Goal: Task Accomplishment & Management: Manage account settings

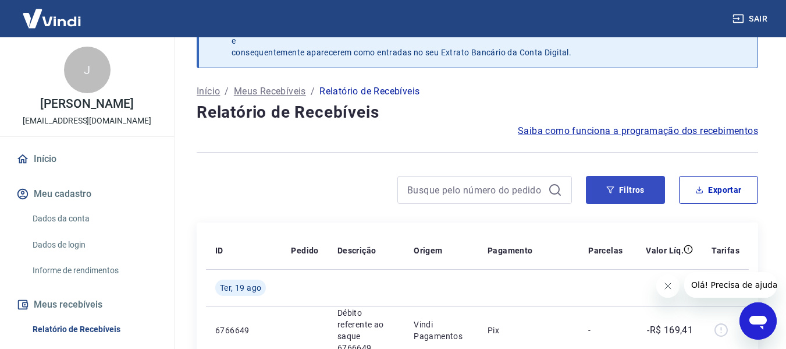
scroll to position [58, 0]
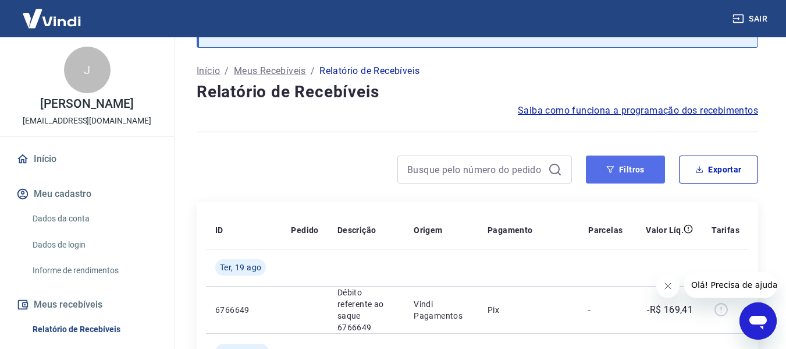
click at [623, 168] on button "Filtros" at bounding box center [625, 169] width 79 height 28
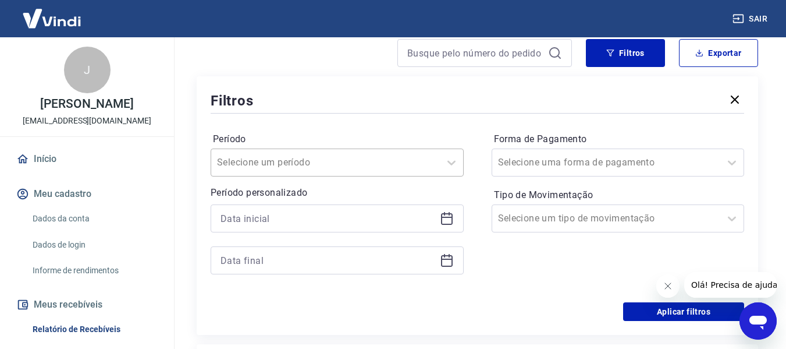
click at [313, 161] on input "Período" at bounding box center [276, 162] width 118 height 14
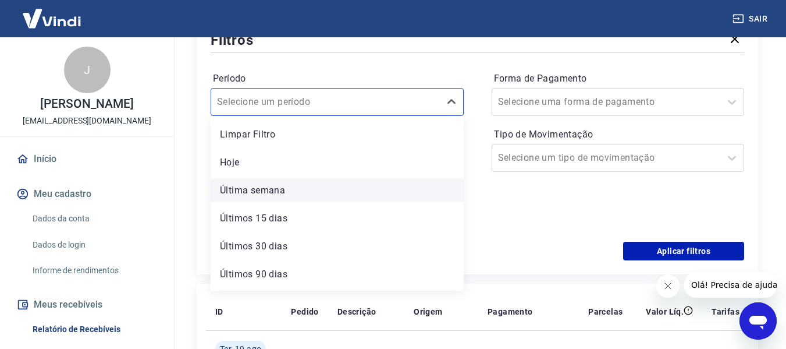
scroll to position [26, 0]
click at [293, 190] on div "Últimos 15 dias" at bounding box center [337, 192] width 253 height 23
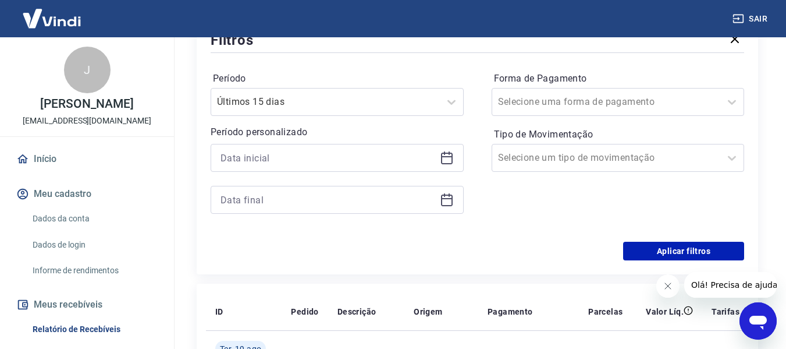
click at [449, 160] on icon at bounding box center [447, 158] width 14 height 14
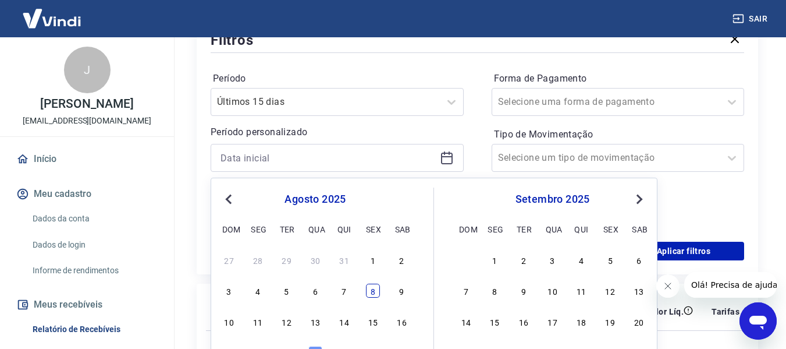
click at [373, 288] on div "8" at bounding box center [373, 290] width 14 height 14
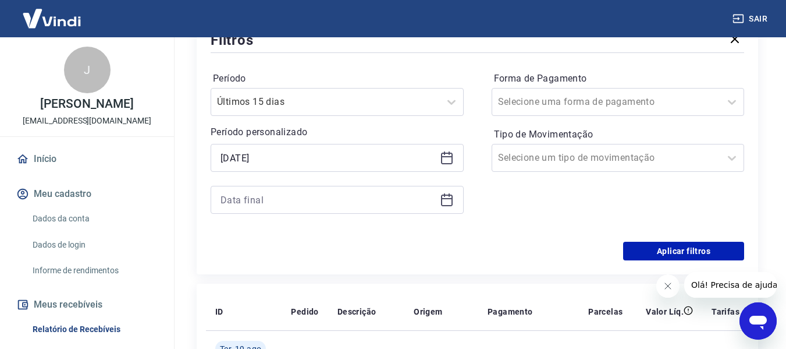
type input "[DATE]"
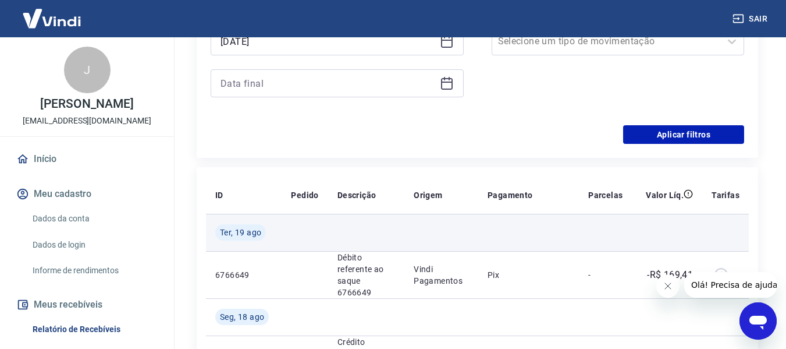
click at [314, 233] on td at bounding box center [305, 232] width 46 height 37
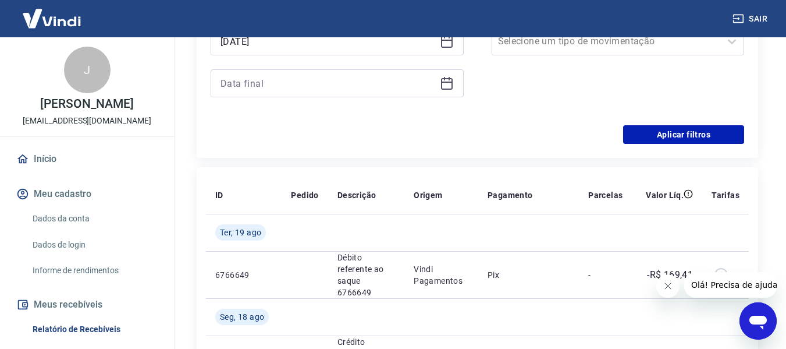
click at [446, 82] on icon at bounding box center [447, 81] width 12 height 1
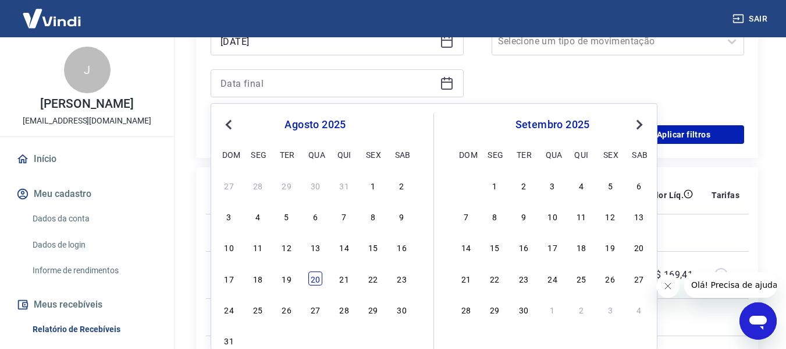
click at [310, 279] on div "20" at bounding box center [315, 278] width 14 height 14
type input "[DATE]"
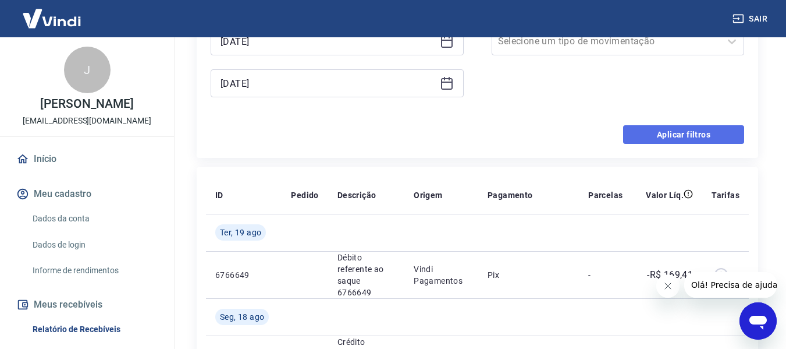
click at [693, 129] on button "Aplicar filtros" at bounding box center [683, 134] width 121 height 19
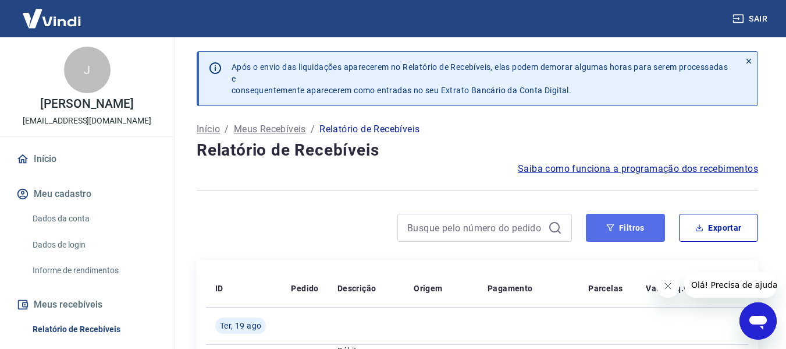
click at [632, 220] on button "Filtros" at bounding box center [625, 228] width 79 height 28
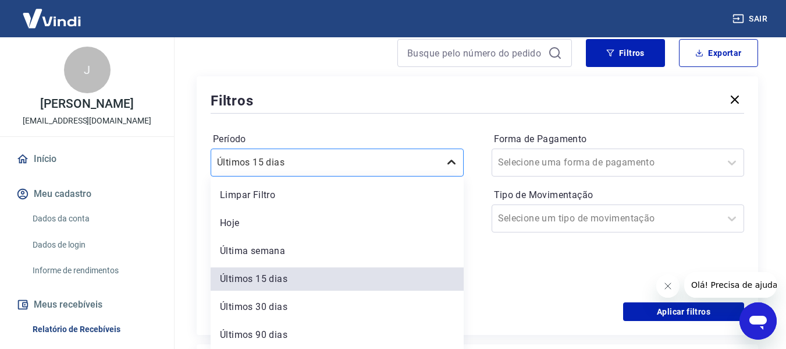
scroll to position [177, 0]
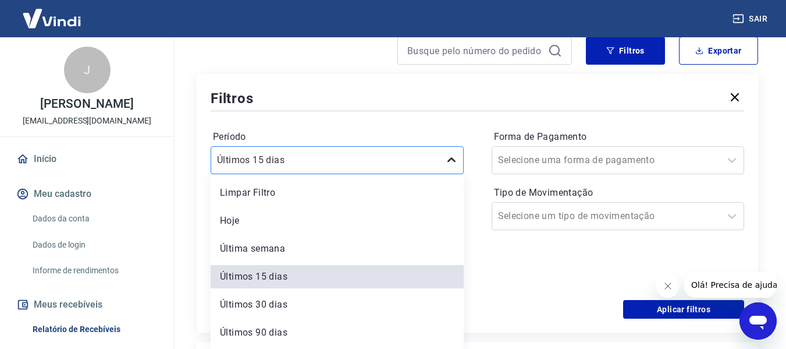
click at [453, 161] on icon at bounding box center [452, 160] width 14 height 14
click at [360, 194] on div "Limpar Filtro" at bounding box center [337, 192] width 253 height 23
click at [262, 188] on p "Período personalizado" at bounding box center [337, 190] width 253 height 14
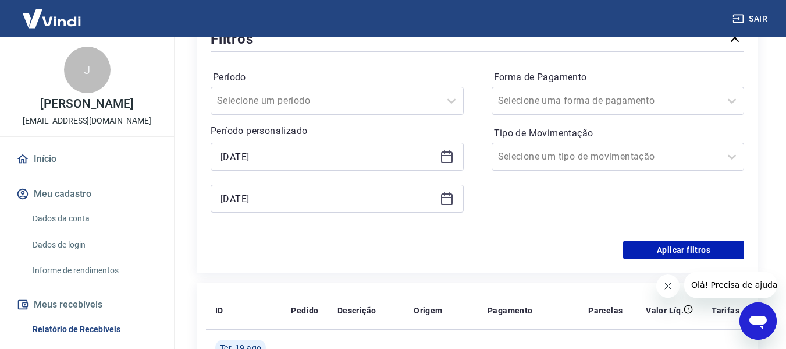
scroll to position [293, 0]
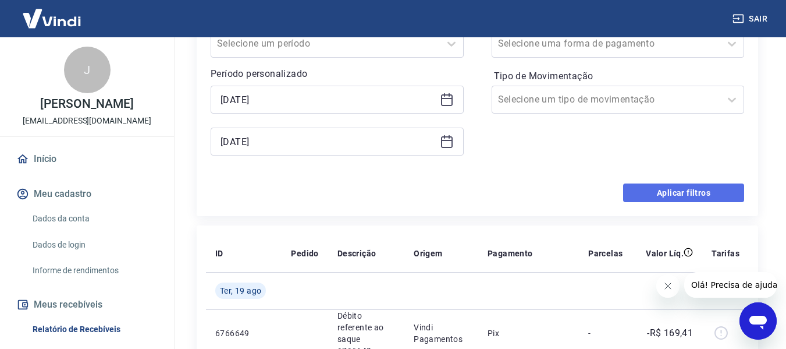
click at [662, 193] on button "Aplicar filtros" at bounding box center [683, 192] width 121 height 19
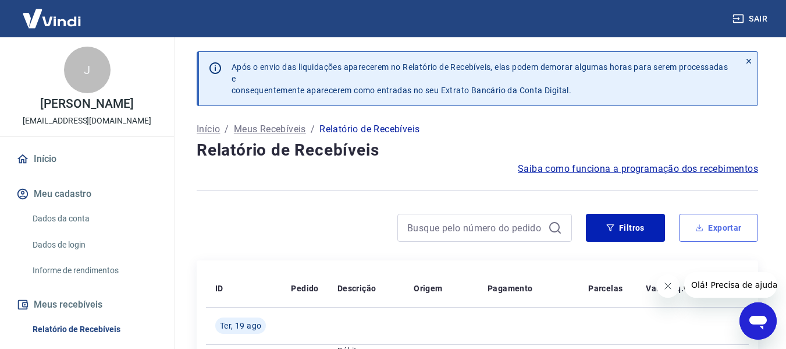
click at [712, 222] on button "Exportar" at bounding box center [718, 228] width 79 height 28
type input "[DATE]"
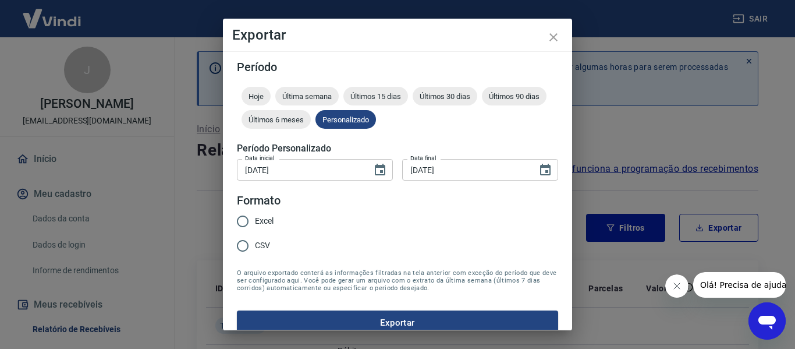
click at [239, 221] on input "Excel" at bounding box center [242, 221] width 24 height 24
radio input "true"
click at [432, 321] on button "Exportar" at bounding box center [397, 322] width 321 height 24
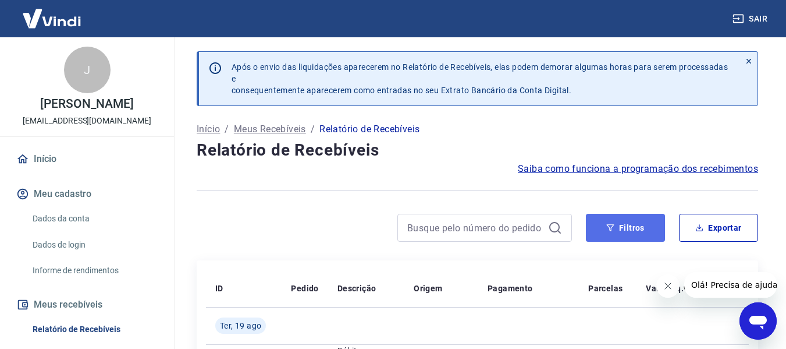
click at [638, 228] on button "Filtros" at bounding box center [625, 228] width 79 height 28
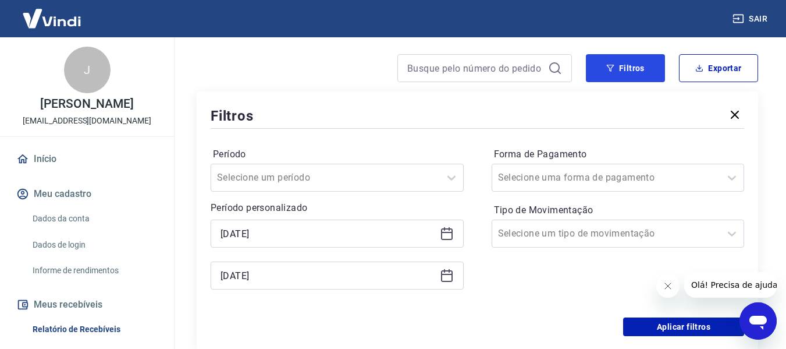
scroll to position [233, 0]
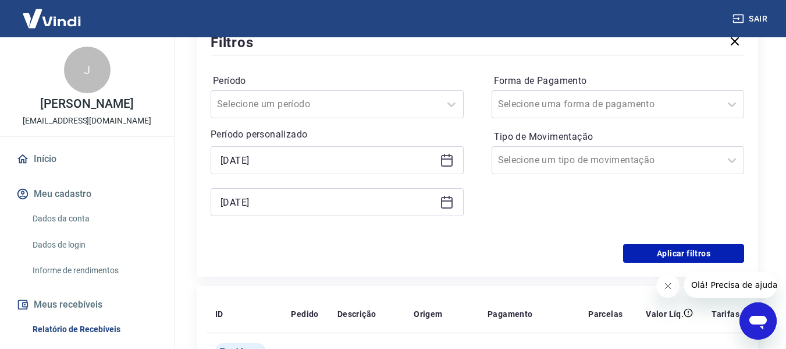
click at [449, 158] on icon at bounding box center [447, 158] width 12 height 1
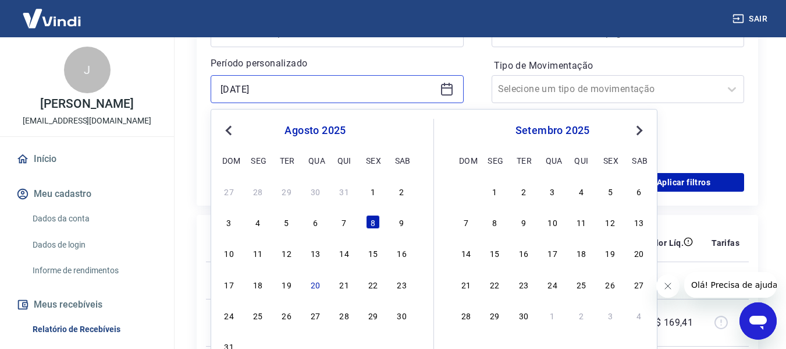
scroll to position [349, 0]
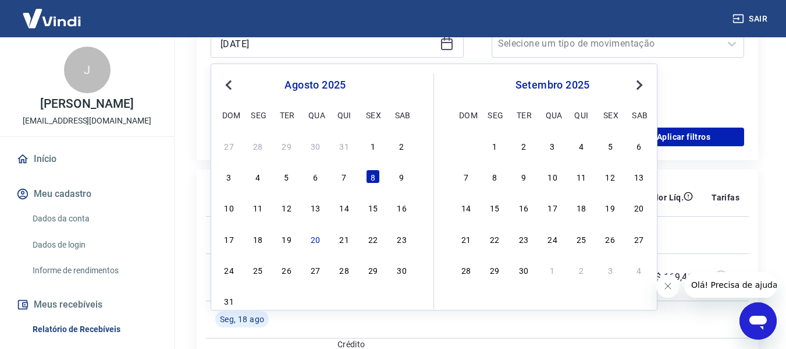
click at [230, 85] on span "Previous Month" at bounding box center [230, 84] width 0 height 13
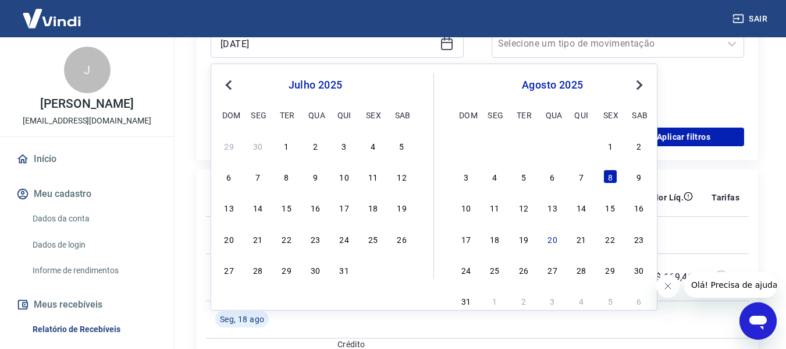
click at [230, 85] on span "Previous Month" at bounding box center [230, 84] width 0 height 13
click at [315, 210] on div "14" at bounding box center [315, 207] width 14 height 14
type input "[DATE]"
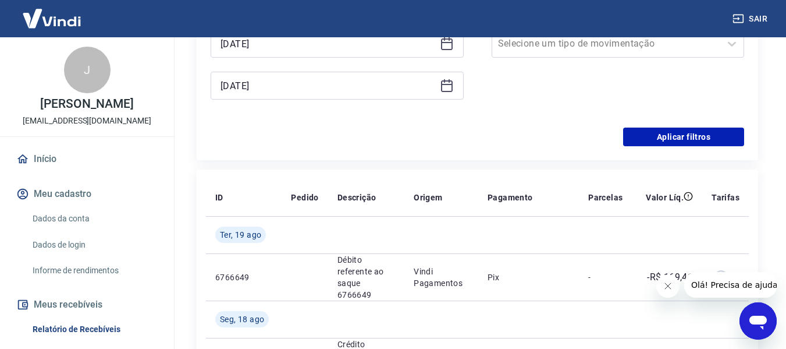
click at [446, 87] on icon at bounding box center [447, 86] width 14 height 14
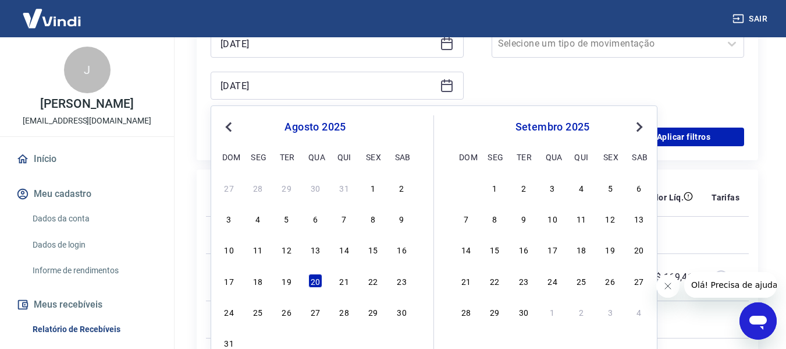
click at [230, 123] on span "Previous Month" at bounding box center [230, 126] width 0 height 13
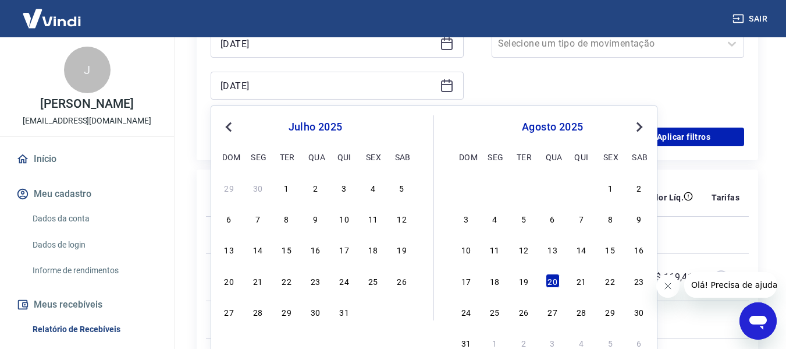
click at [230, 125] on span "Previous Month" at bounding box center [230, 126] width 0 height 13
click at [399, 312] on div "31" at bounding box center [402, 311] width 14 height 14
type input "[DATE]"
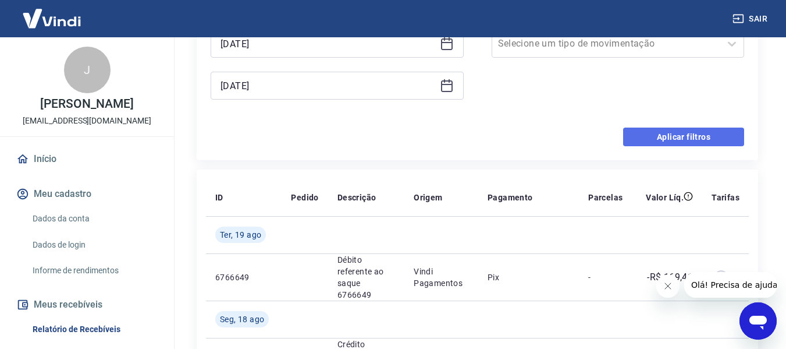
click at [659, 139] on button "Aplicar filtros" at bounding box center [683, 136] width 121 height 19
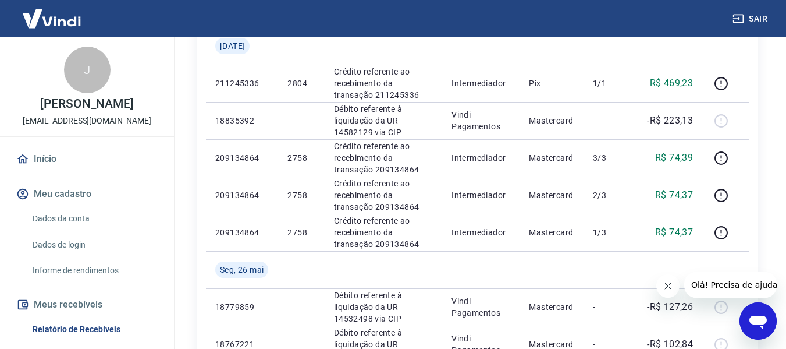
scroll to position [582, 0]
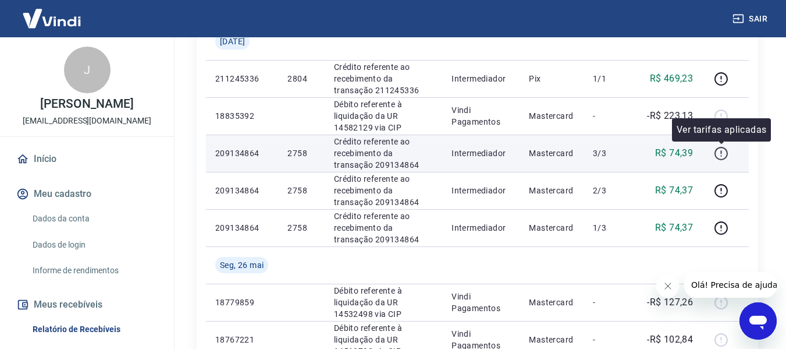
click at [721, 154] on icon "button" at bounding box center [721, 153] width 15 height 15
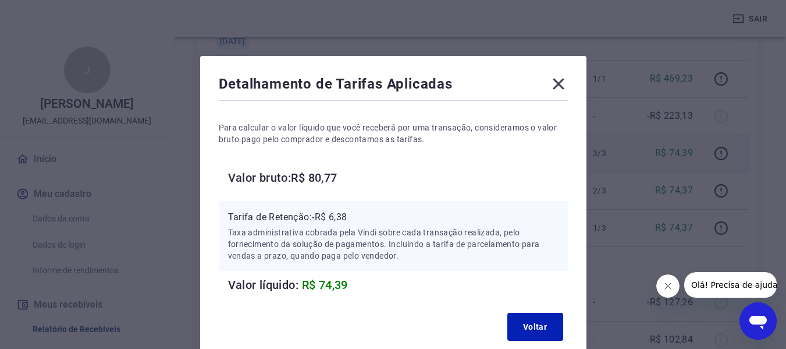
click at [560, 80] on icon at bounding box center [558, 83] width 19 height 19
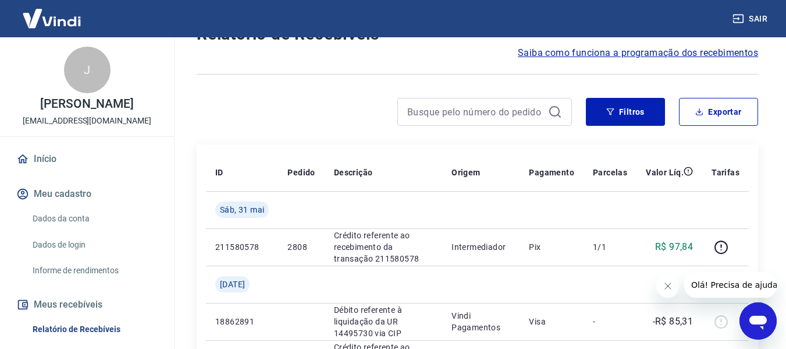
scroll to position [116, 0]
click at [603, 111] on button "Filtros" at bounding box center [625, 111] width 79 height 28
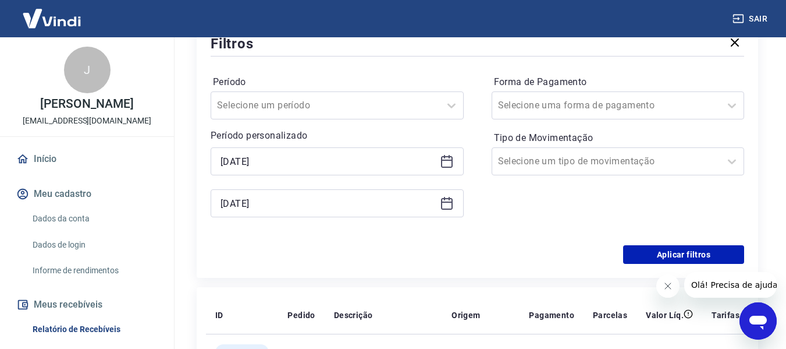
scroll to position [233, 0]
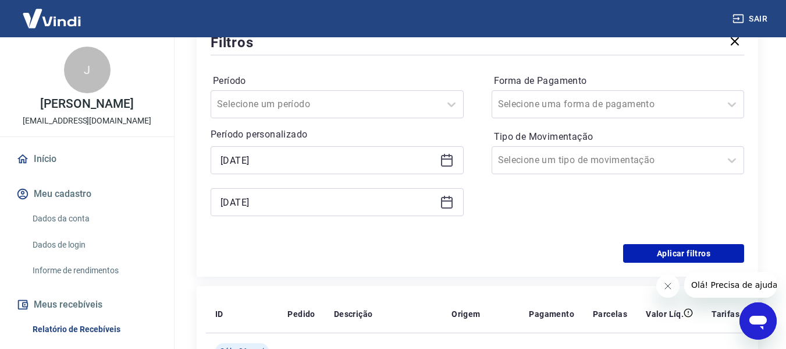
click at [447, 155] on icon at bounding box center [447, 161] width 12 height 12
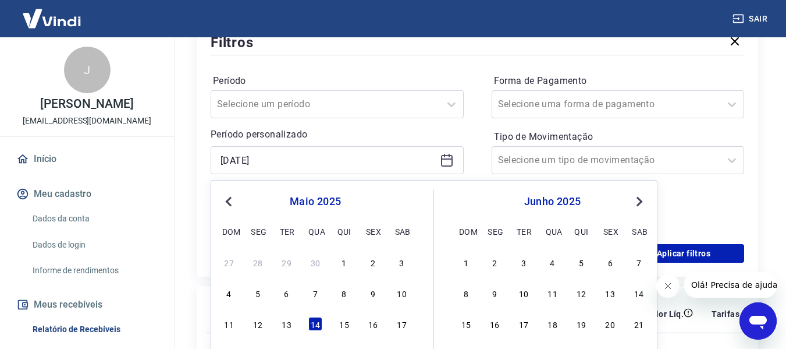
click at [643, 199] on button "Next Month" at bounding box center [640, 201] width 14 height 14
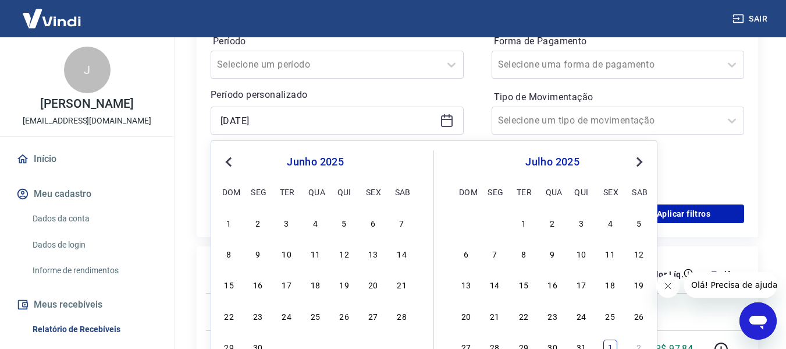
scroll to position [349, 0]
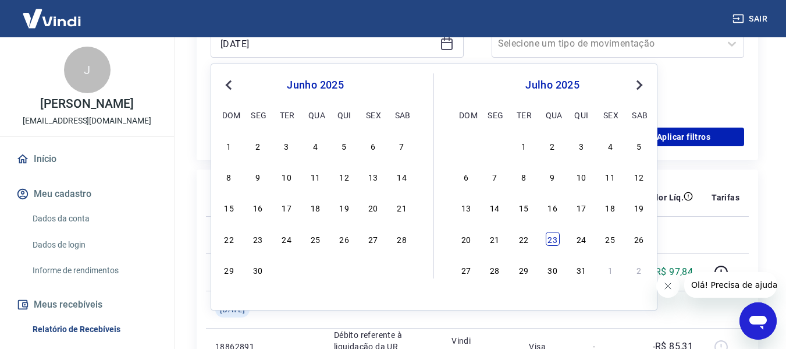
click at [550, 244] on div "23" at bounding box center [553, 239] width 14 height 14
type input "[DATE]"
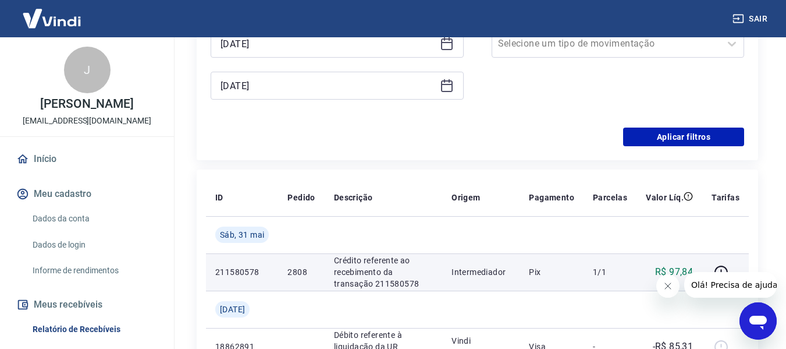
click at [579, 271] on td "Pix" at bounding box center [552, 271] width 64 height 37
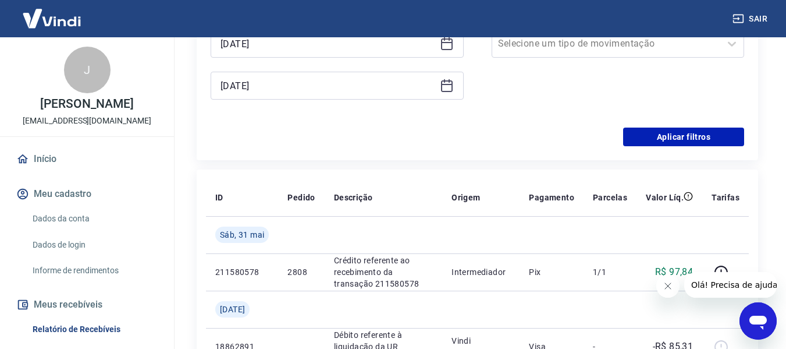
click at [444, 90] on icon at bounding box center [447, 86] width 14 height 14
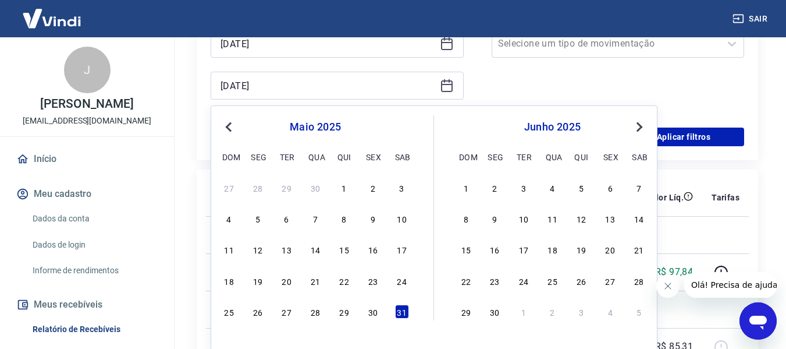
click at [638, 127] on span "Next Month" at bounding box center [638, 126] width 0 height 13
click at [580, 315] on div "31" at bounding box center [581, 311] width 14 height 14
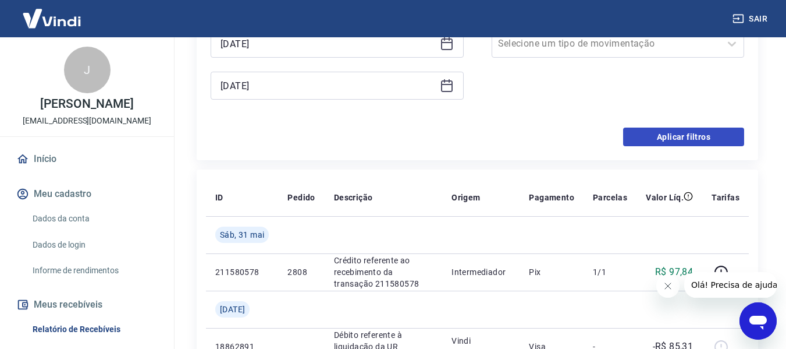
type input "[DATE]"
click at [703, 137] on button "Aplicar filtros" at bounding box center [683, 136] width 121 height 19
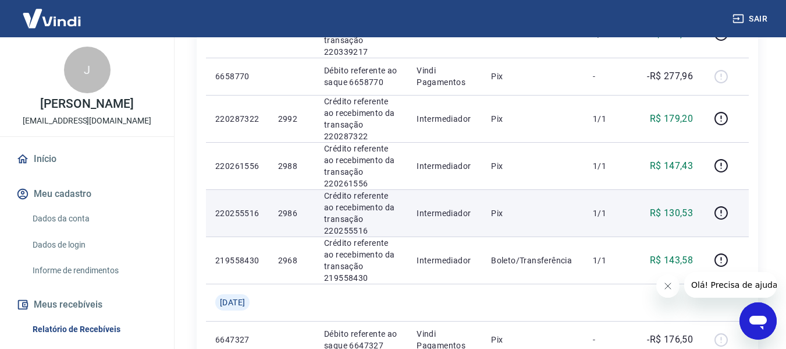
scroll to position [757, 0]
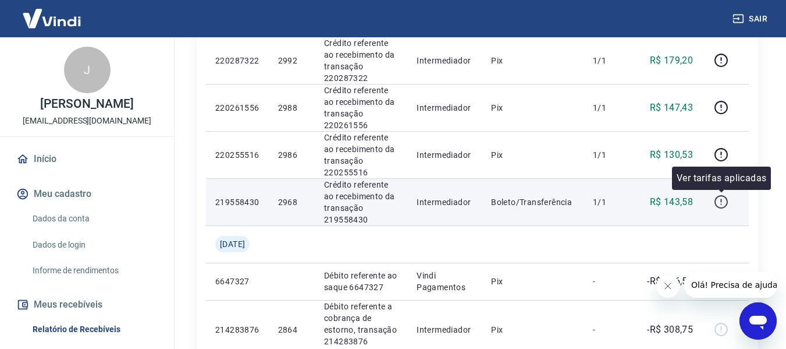
click at [722, 201] on icon "button" at bounding box center [721, 199] width 1 height 3
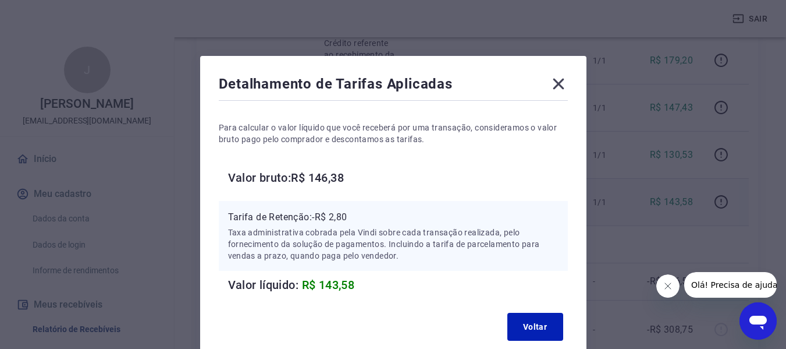
click at [557, 81] on icon at bounding box center [558, 83] width 19 height 19
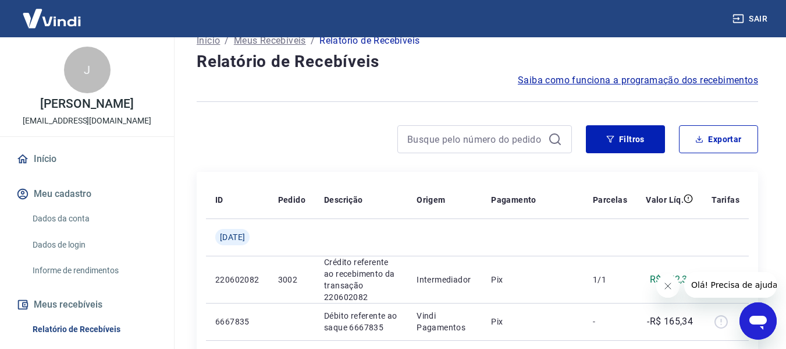
scroll to position [0, 0]
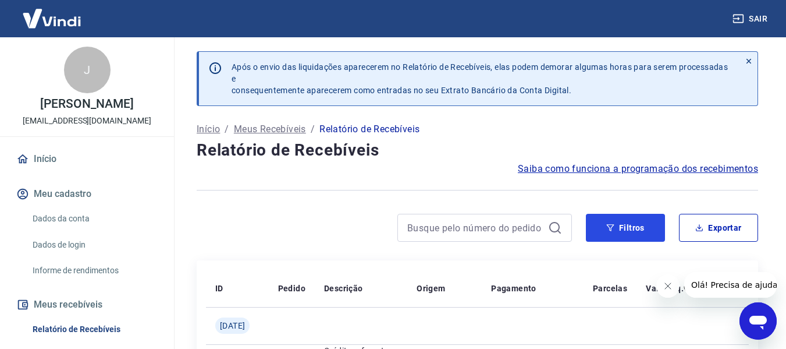
drag, startPoint x: 634, startPoint y: 214, endPoint x: 531, endPoint y: 202, distance: 103.7
click at [634, 214] on button "Filtros" at bounding box center [625, 228] width 79 height 28
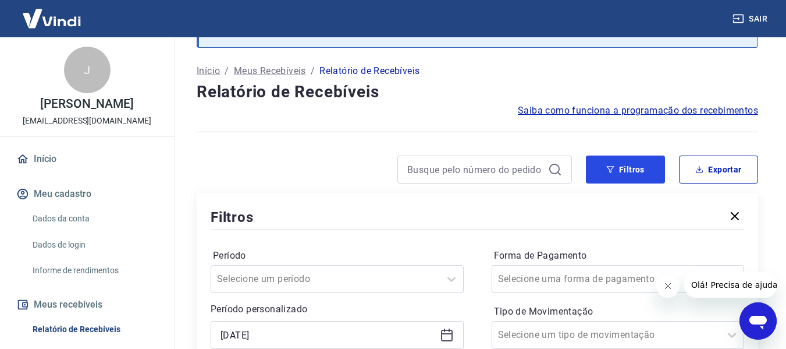
scroll to position [233, 0]
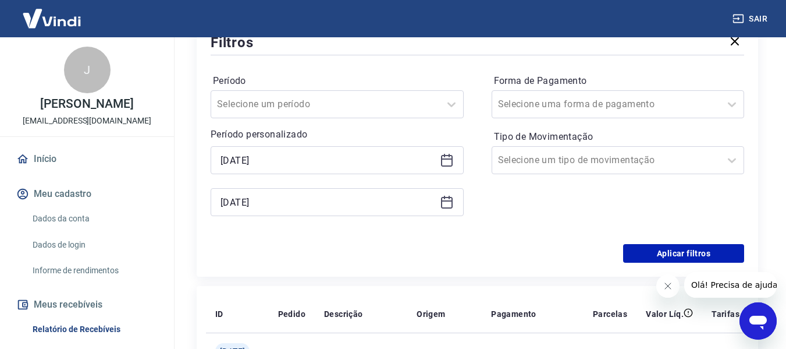
click at [446, 201] on icon at bounding box center [447, 200] width 12 height 1
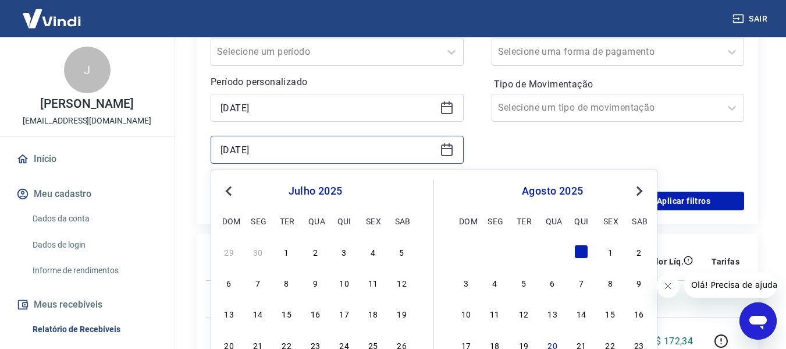
scroll to position [349, 0]
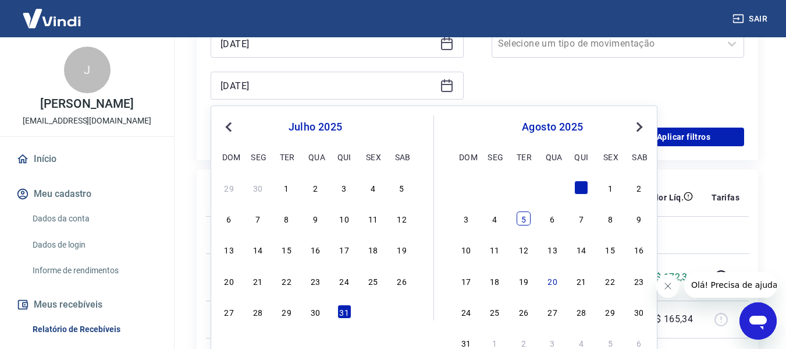
click at [523, 222] on div "5" at bounding box center [524, 218] width 14 height 14
type input "[DATE]"
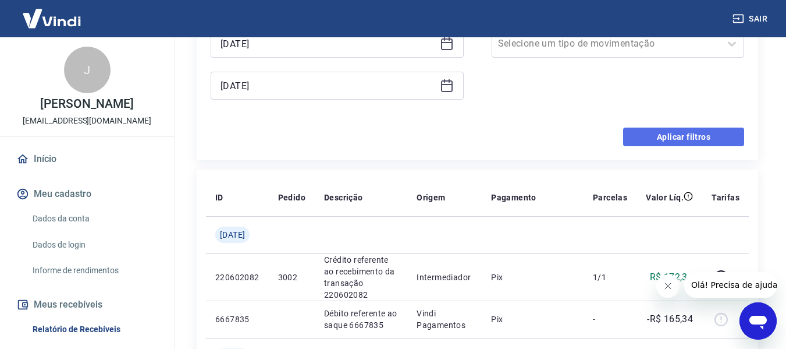
click at [645, 136] on button "Aplicar filtros" at bounding box center [683, 136] width 121 height 19
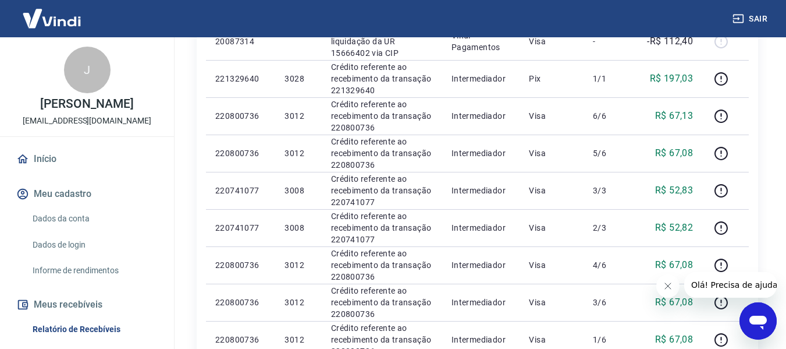
scroll to position [640, 0]
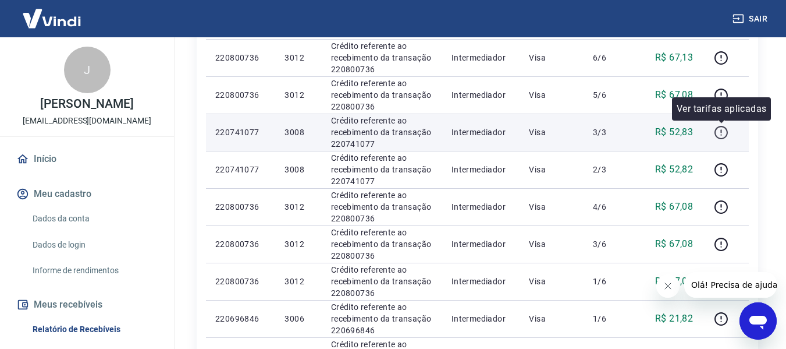
click at [723, 133] on icon "button" at bounding box center [721, 132] width 15 height 15
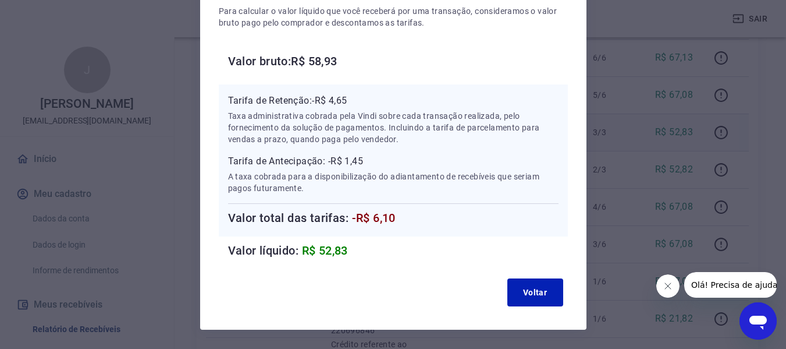
scroll to position [0, 0]
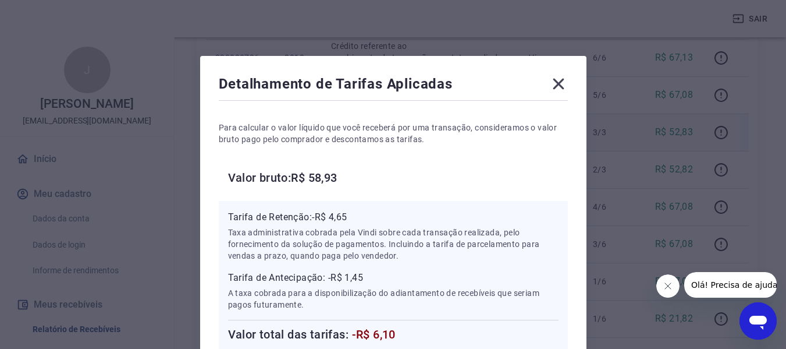
click at [555, 79] on icon at bounding box center [558, 83] width 19 height 19
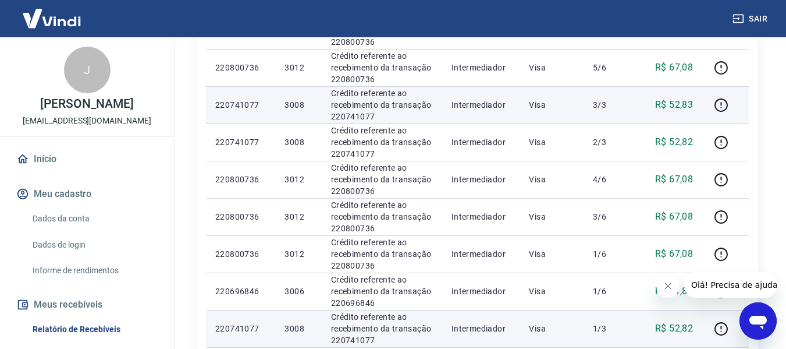
scroll to position [640, 0]
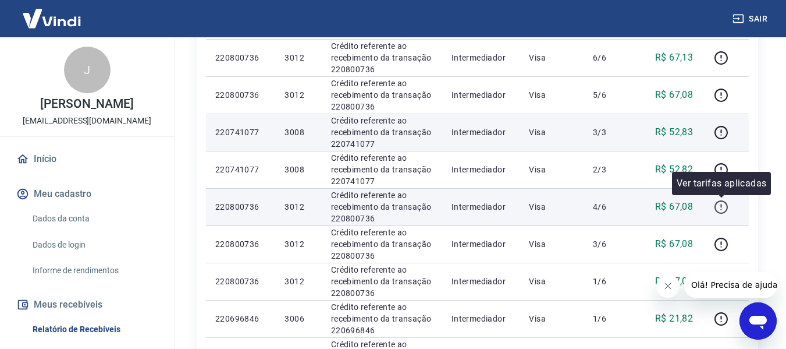
click at [723, 208] on icon "button" at bounding box center [721, 207] width 15 height 15
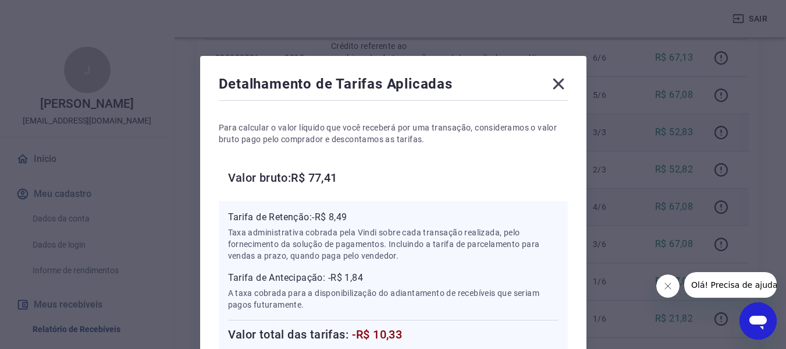
click at [562, 85] on icon at bounding box center [558, 83] width 19 height 19
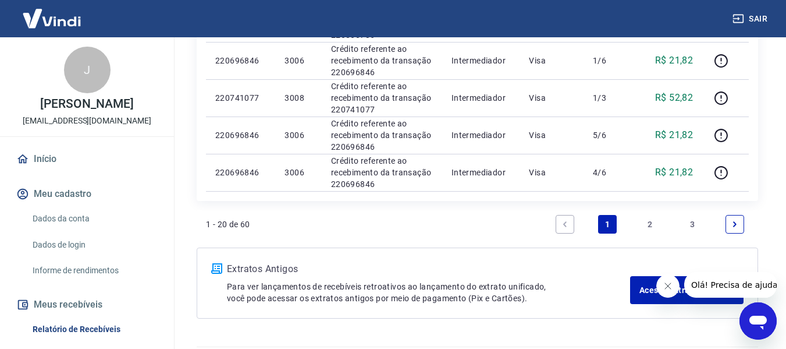
scroll to position [932, 0]
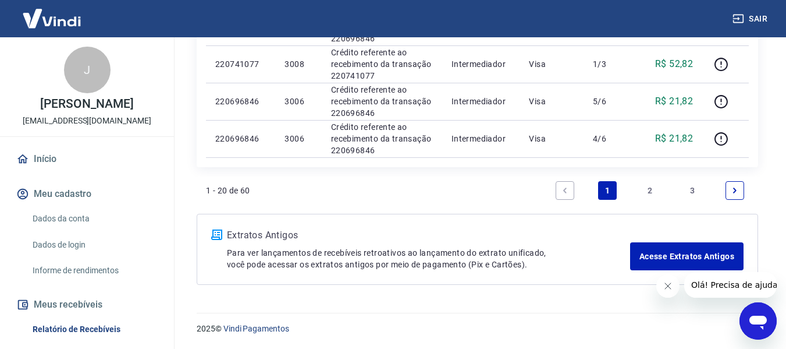
click at [650, 189] on link "2" at bounding box center [650, 190] width 19 height 19
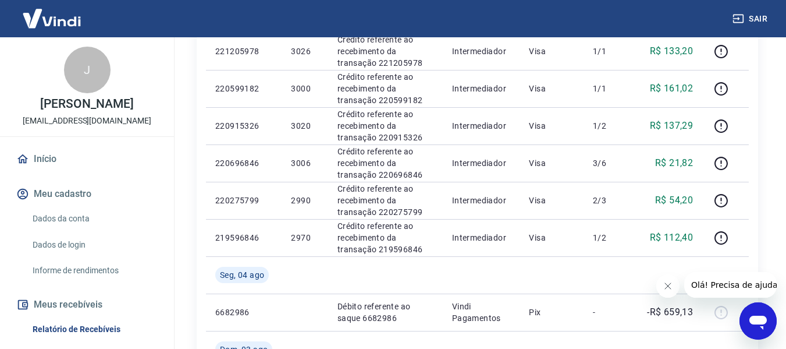
scroll to position [536, 0]
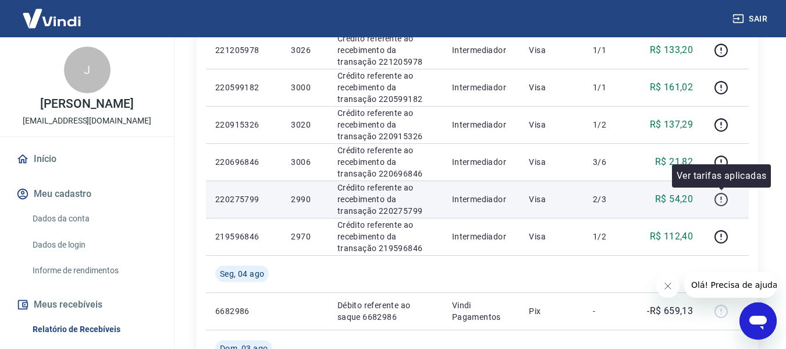
click at [721, 198] on icon "button" at bounding box center [721, 199] width 15 height 15
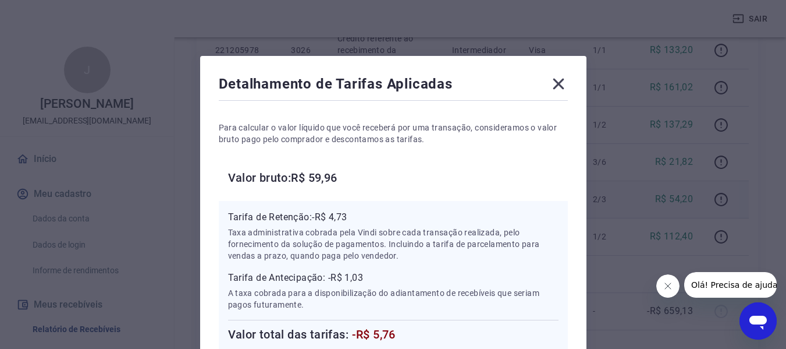
click at [558, 84] on icon at bounding box center [558, 84] width 11 height 11
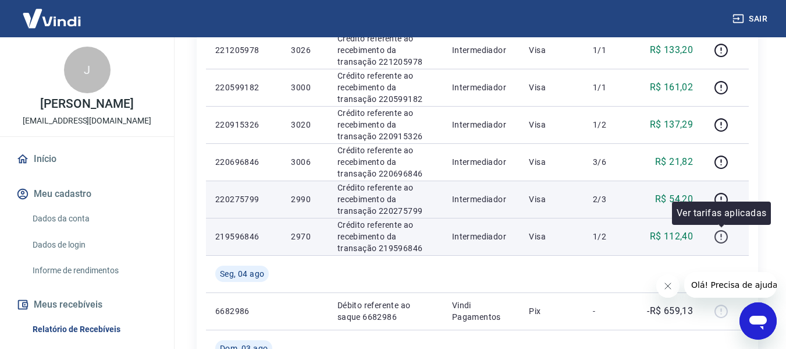
click at [726, 236] on icon "button" at bounding box center [721, 236] width 15 height 15
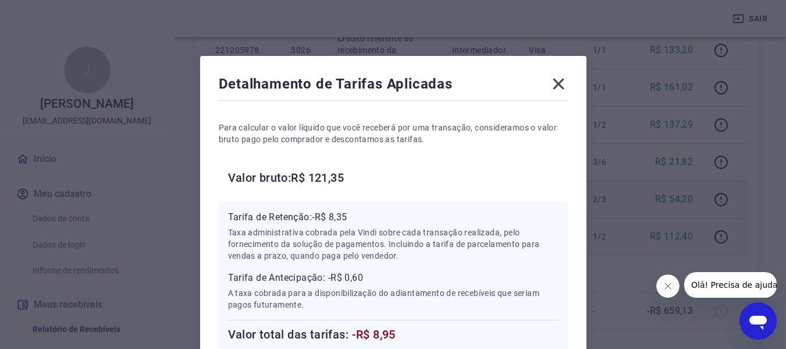
click at [563, 83] on icon at bounding box center [558, 83] width 19 height 19
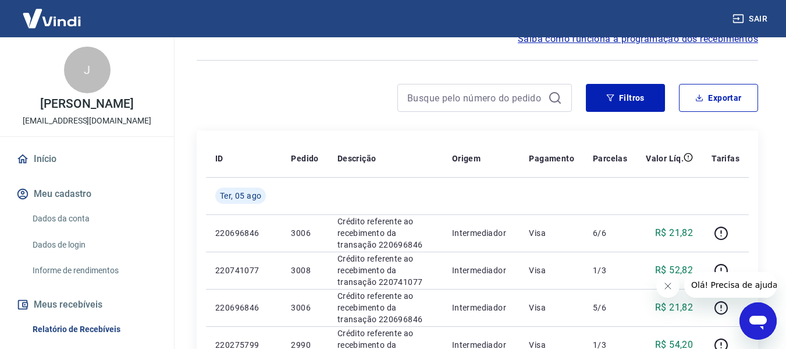
scroll to position [129, 0]
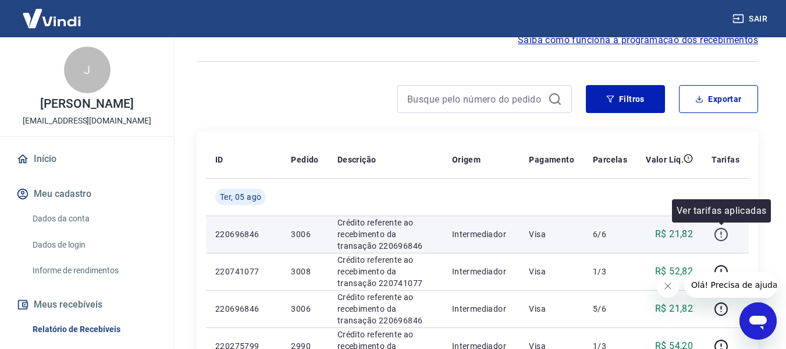
click at [722, 230] on icon "button" at bounding box center [721, 234] width 15 height 15
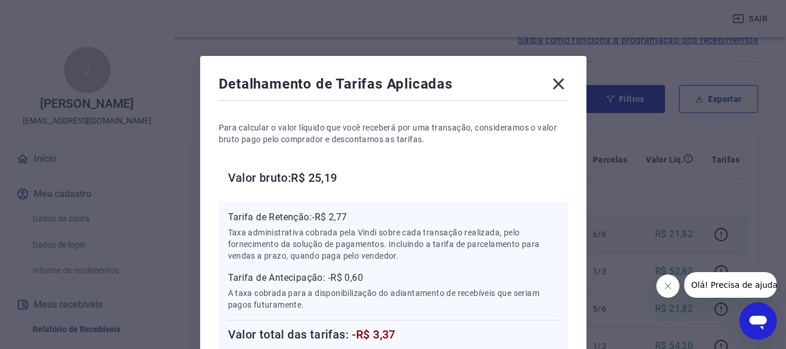
click at [555, 81] on icon at bounding box center [558, 84] width 11 height 11
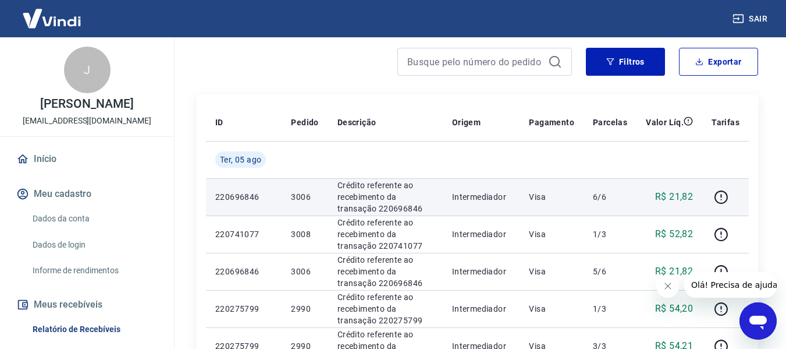
scroll to position [187, 0]
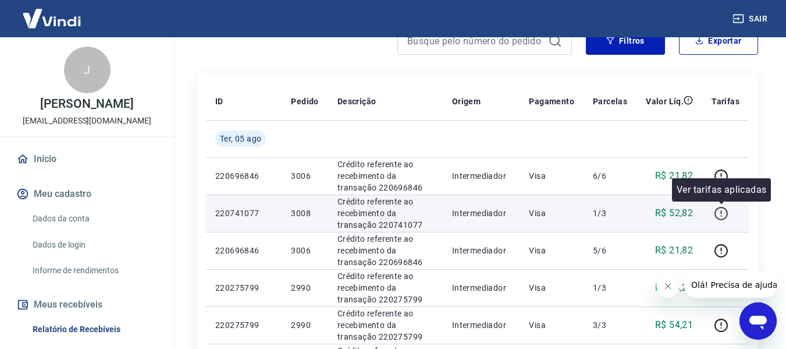
click at [725, 214] on icon "button" at bounding box center [721, 213] width 15 height 15
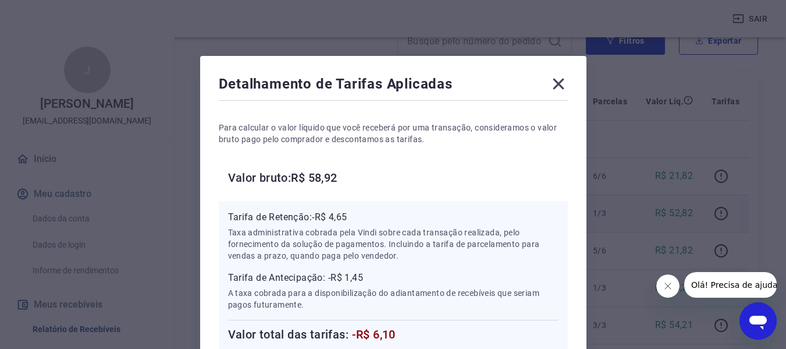
click at [562, 82] on icon at bounding box center [558, 83] width 19 height 19
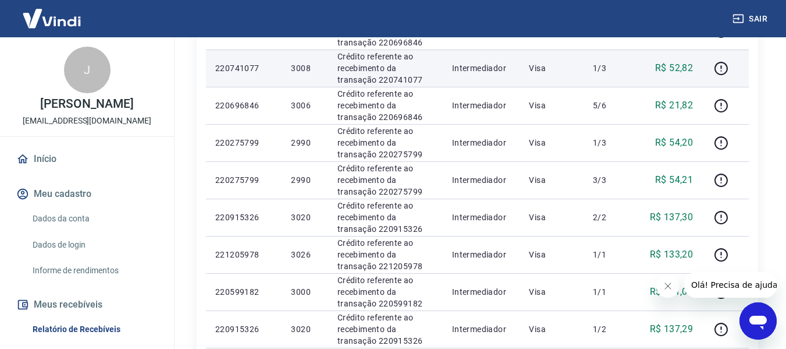
scroll to position [303, 0]
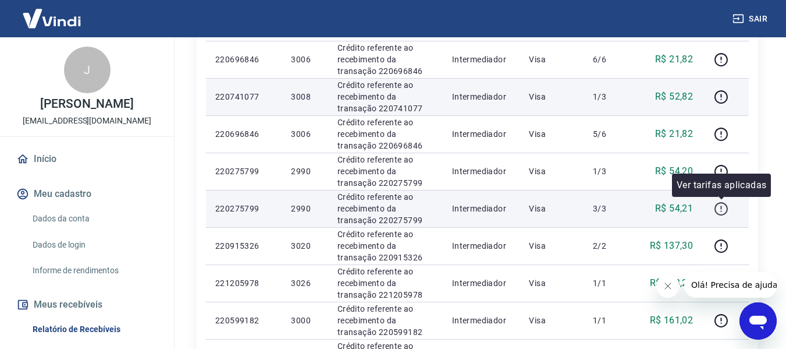
click at [721, 209] on icon "button" at bounding box center [721, 208] width 15 height 15
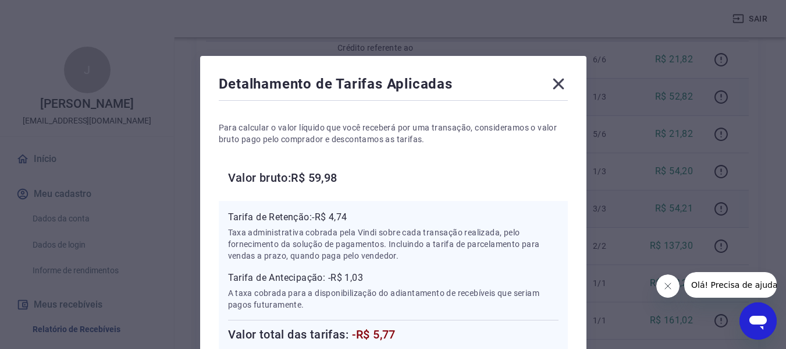
click at [559, 84] on icon at bounding box center [558, 84] width 11 height 11
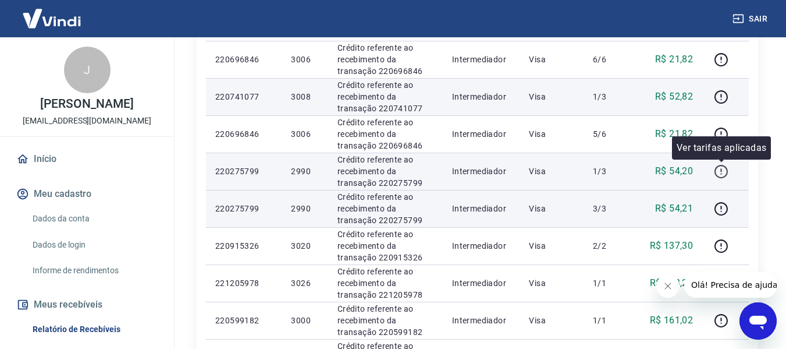
click at [723, 174] on icon "button" at bounding box center [721, 171] width 15 height 15
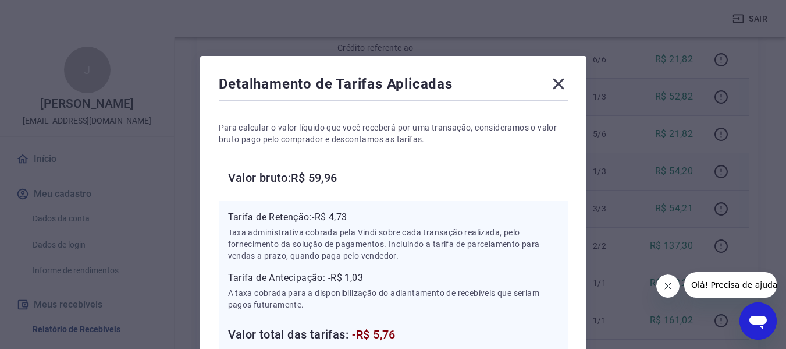
click at [554, 82] on icon at bounding box center [558, 83] width 19 height 19
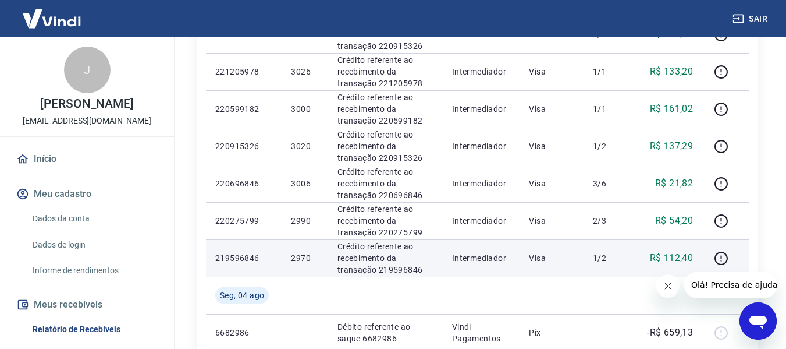
scroll to position [536, 0]
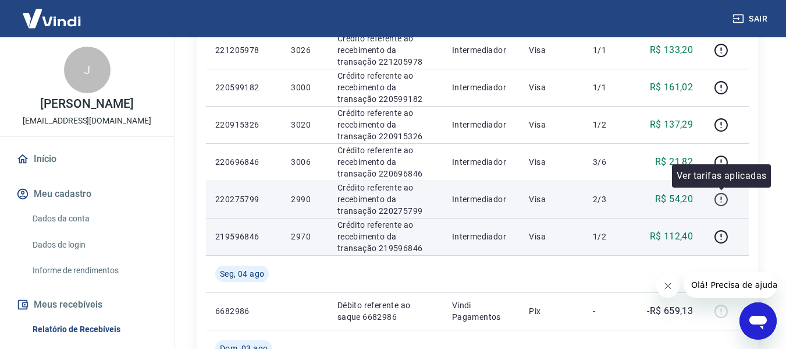
click at [713, 201] on button "button" at bounding box center [721, 199] width 19 height 19
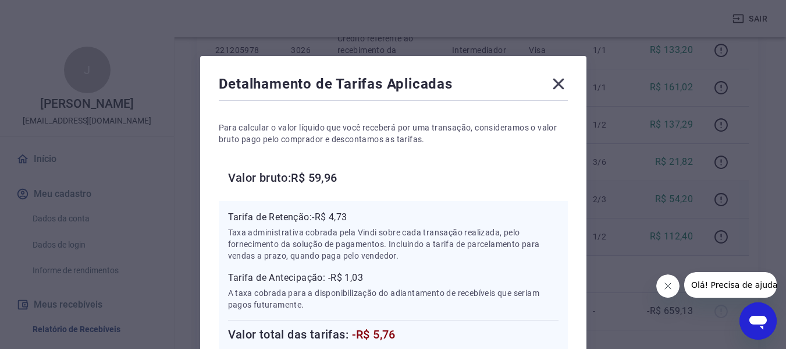
click at [558, 79] on icon at bounding box center [558, 83] width 19 height 19
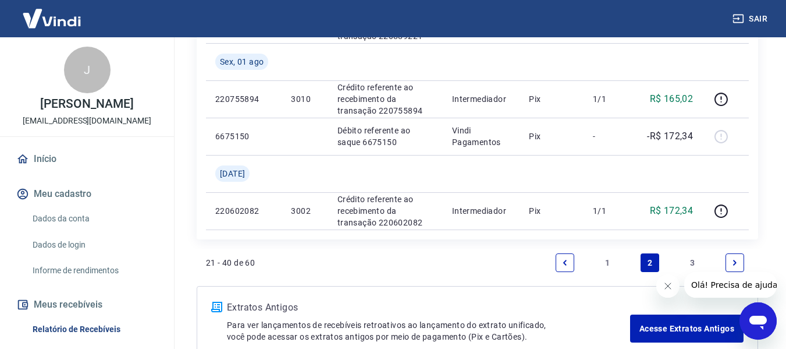
scroll to position [1118, 0]
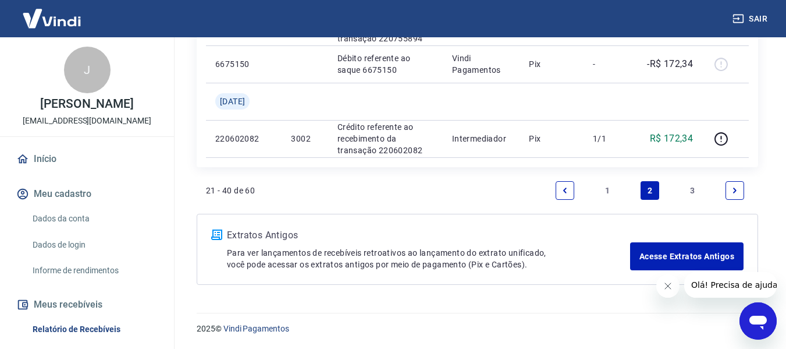
click at [608, 189] on link "1" at bounding box center [607, 190] width 19 height 19
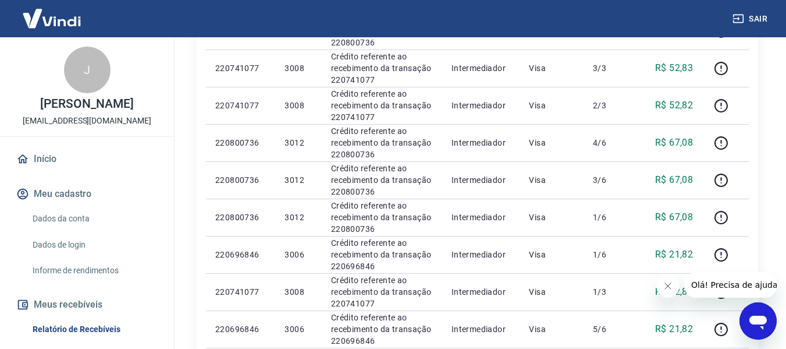
scroll to position [641, 0]
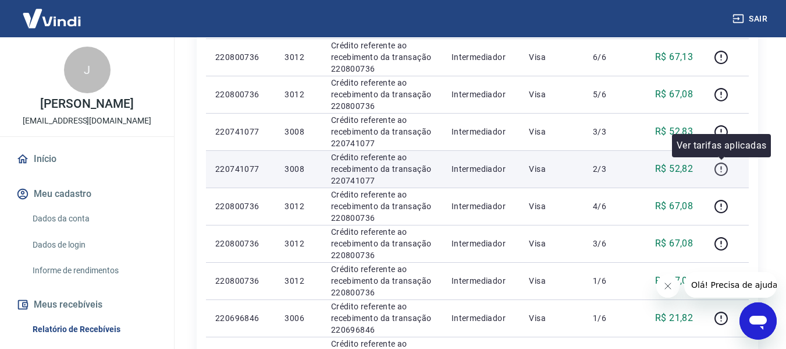
click at [723, 171] on icon "button" at bounding box center [721, 169] width 15 height 15
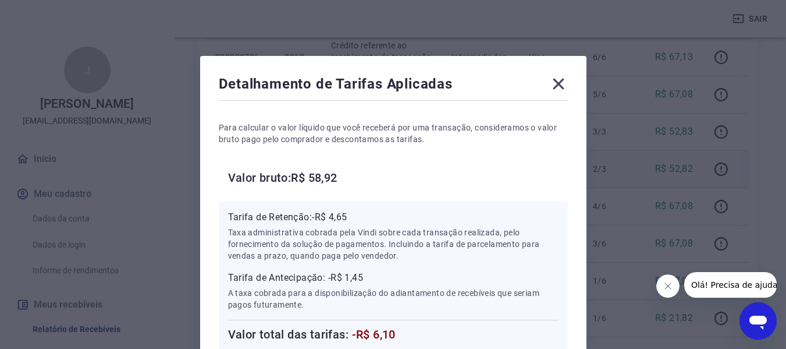
click at [555, 84] on icon at bounding box center [558, 83] width 19 height 19
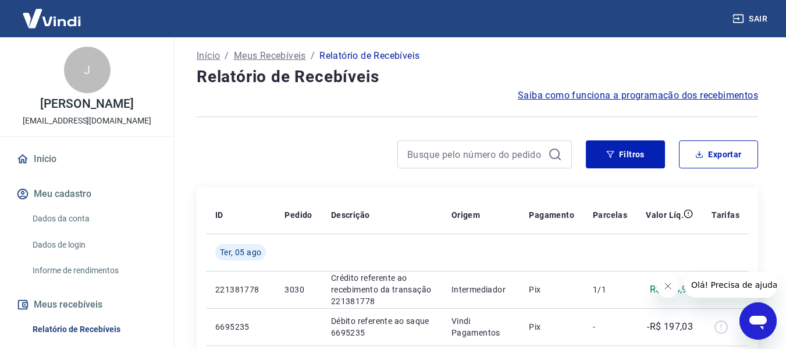
scroll to position [116, 0]
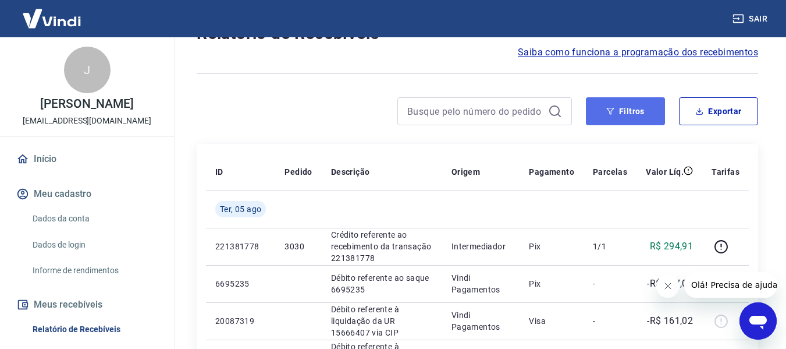
click at [631, 110] on button "Filtros" at bounding box center [625, 111] width 79 height 28
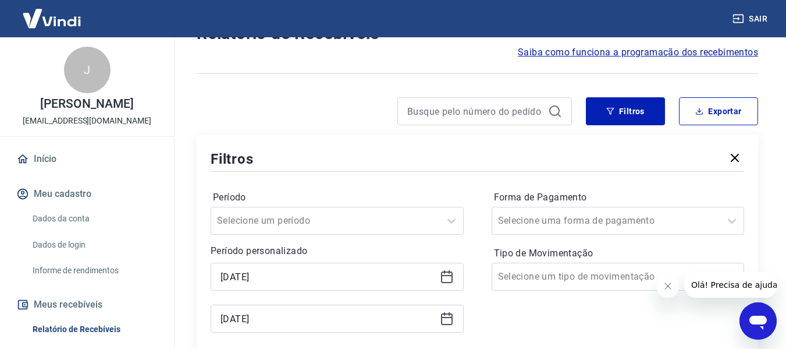
click at [448, 277] on icon at bounding box center [447, 276] width 14 height 14
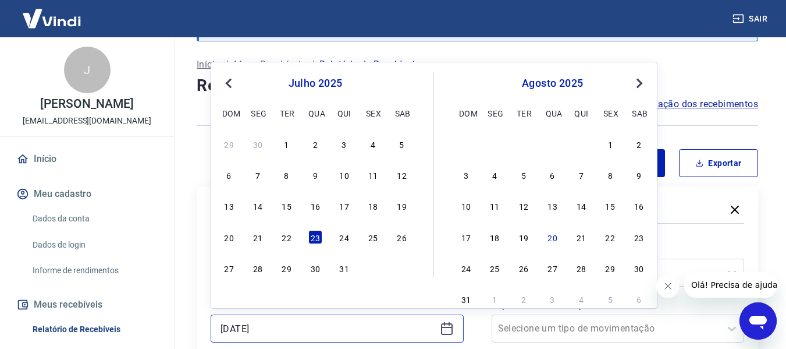
scroll to position [0, 0]
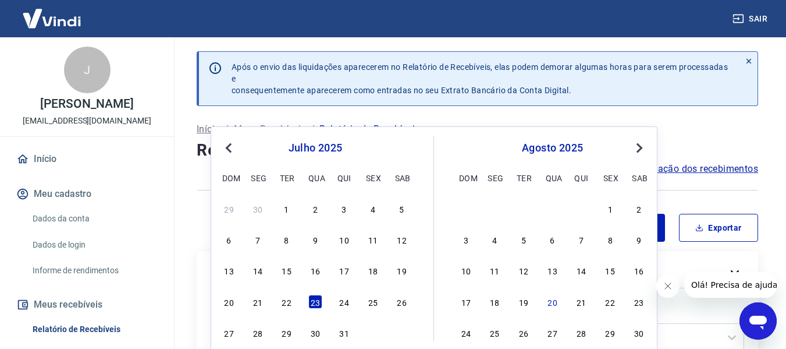
click at [638, 146] on span "Next Month" at bounding box center [638, 147] width 0 height 13
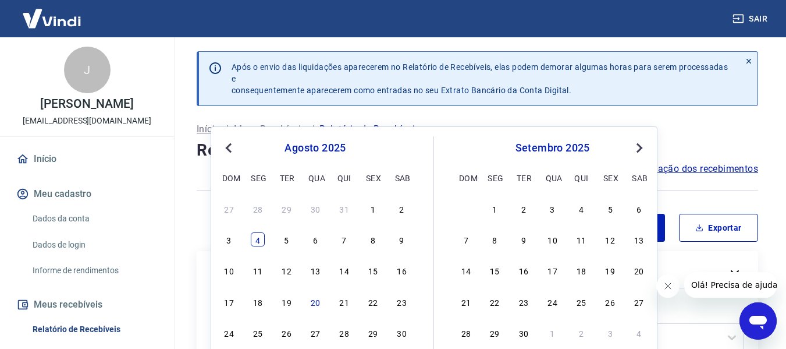
click at [258, 242] on div "4" at bounding box center [258, 239] width 14 height 14
type input "[DATE]"
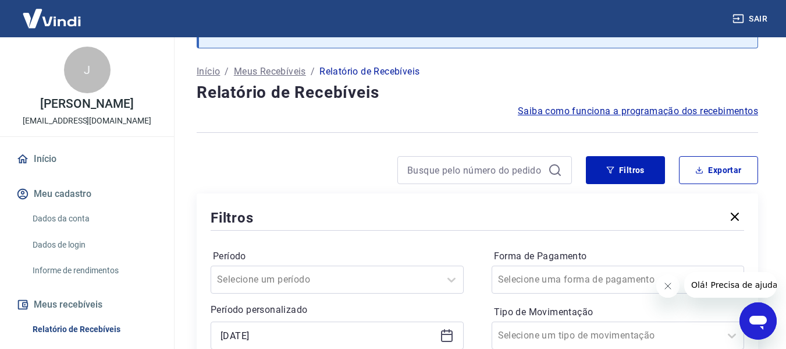
scroll to position [175, 0]
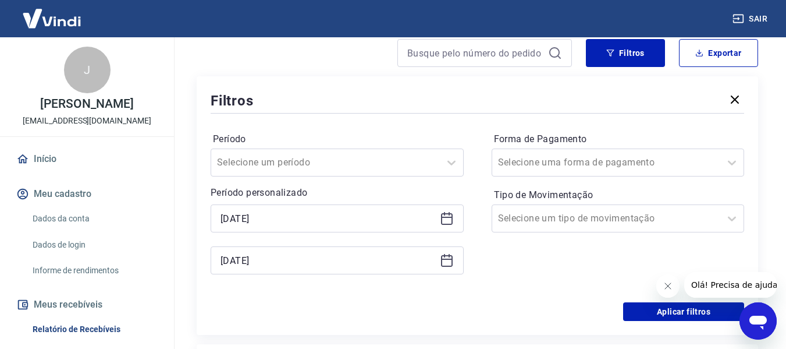
click at [447, 261] on icon at bounding box center [447, 260] width 14 height 14
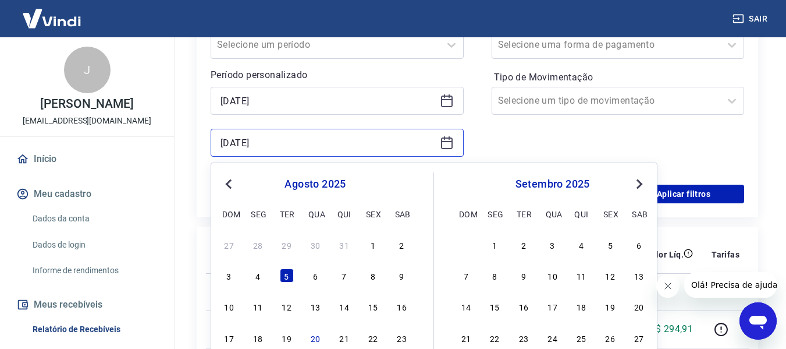
scroll to position [349, 0]
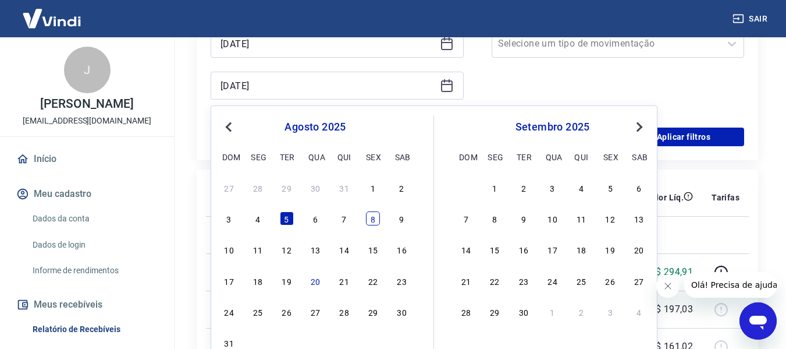
click at [373, 222] on div "8" at bounding box center [373, 218] width 14 height 14
type input "[DATE]"
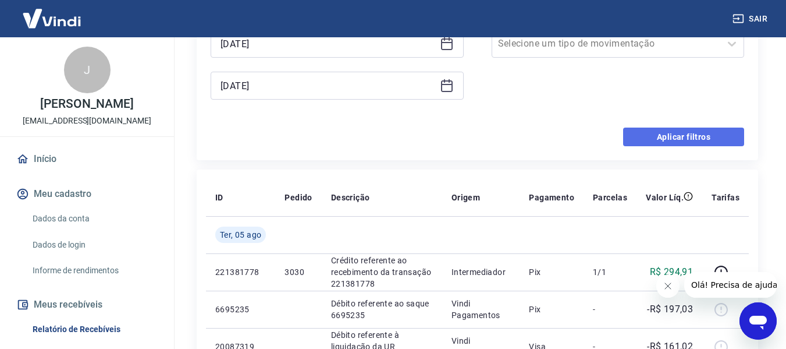
click at [679, 134] on button "Aplicar filtros" at bounding box center [683, 136] width 121 height 19
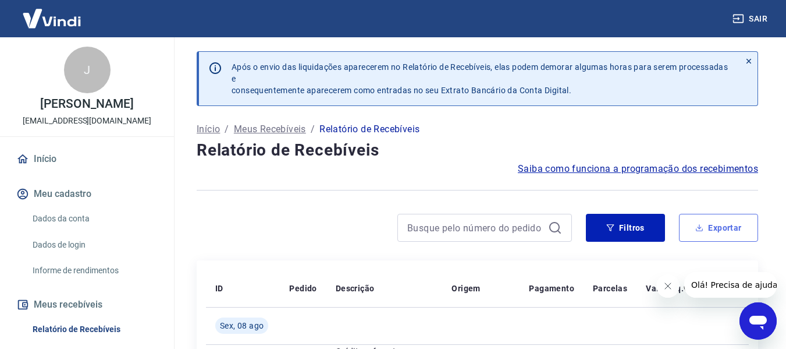
click at [694, 226] on button "Exportar" at bounding box center [718, 228] width 79 height 28
type input "[DATE]"
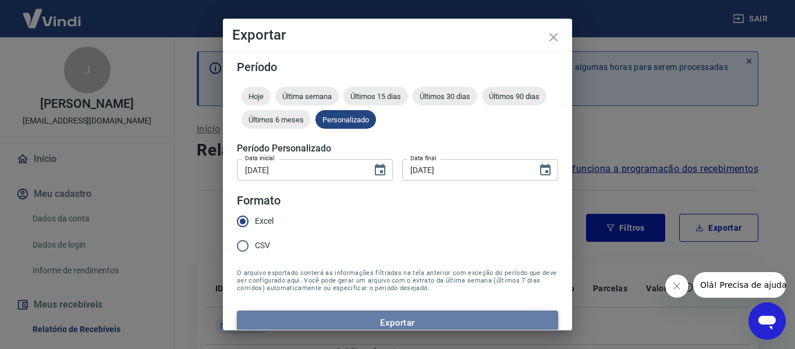
click at [401, 318] on button "Exportar" at bounding box center [397, 322] width 321 height 24
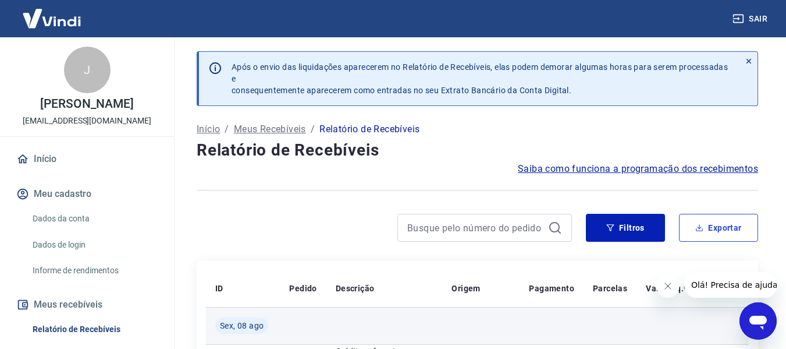
scroll to position [233, 0]
